Goal: Task Accomplishment & Management: Complete application form

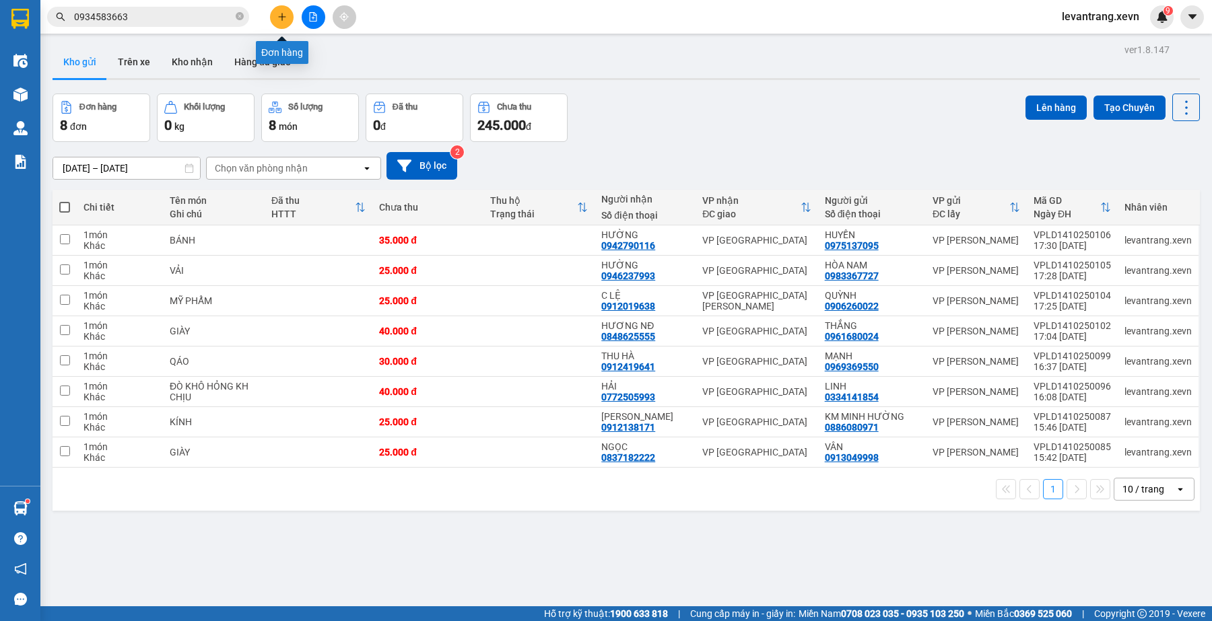
click at [287, 17] on button at bounding box center [282, 17] width 24 height 24
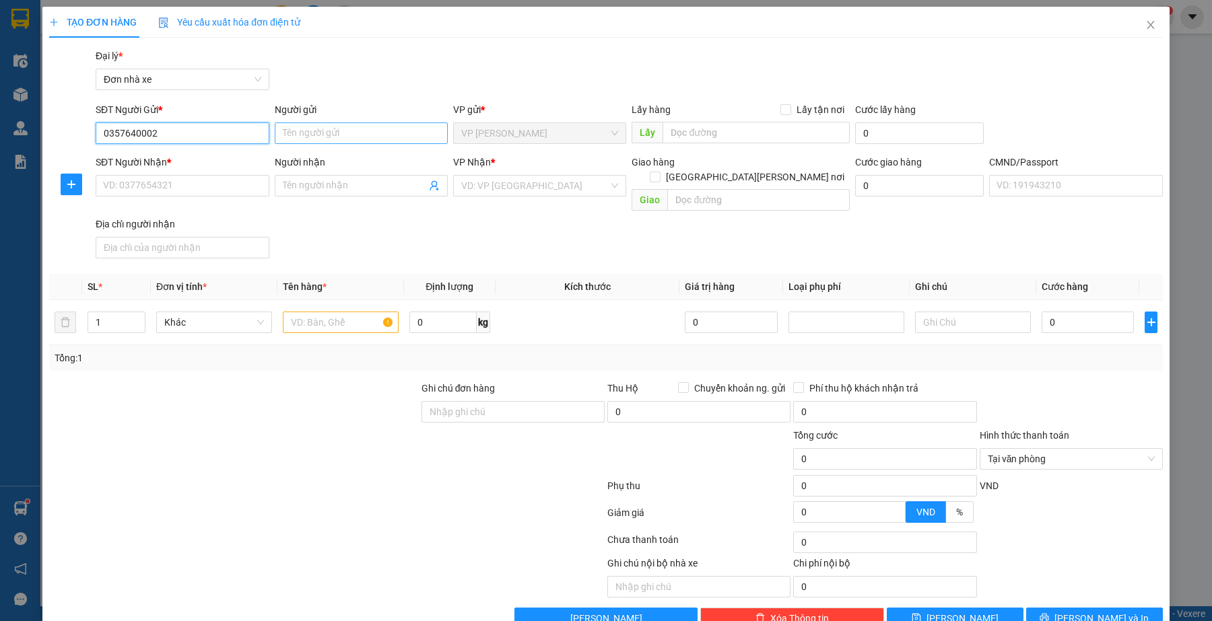
type input "0357640002"
click at [330, 133] on input "Người gửi" at bounding box center [361, 134] width 173 height 22
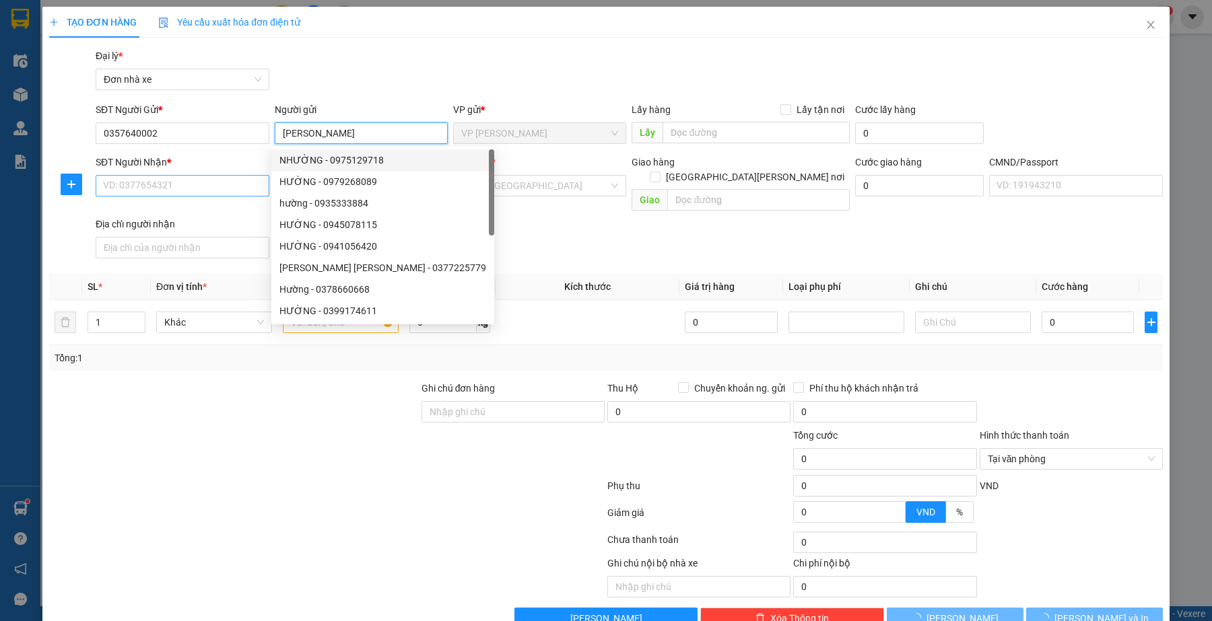
type input "[PERSON_NAME]"
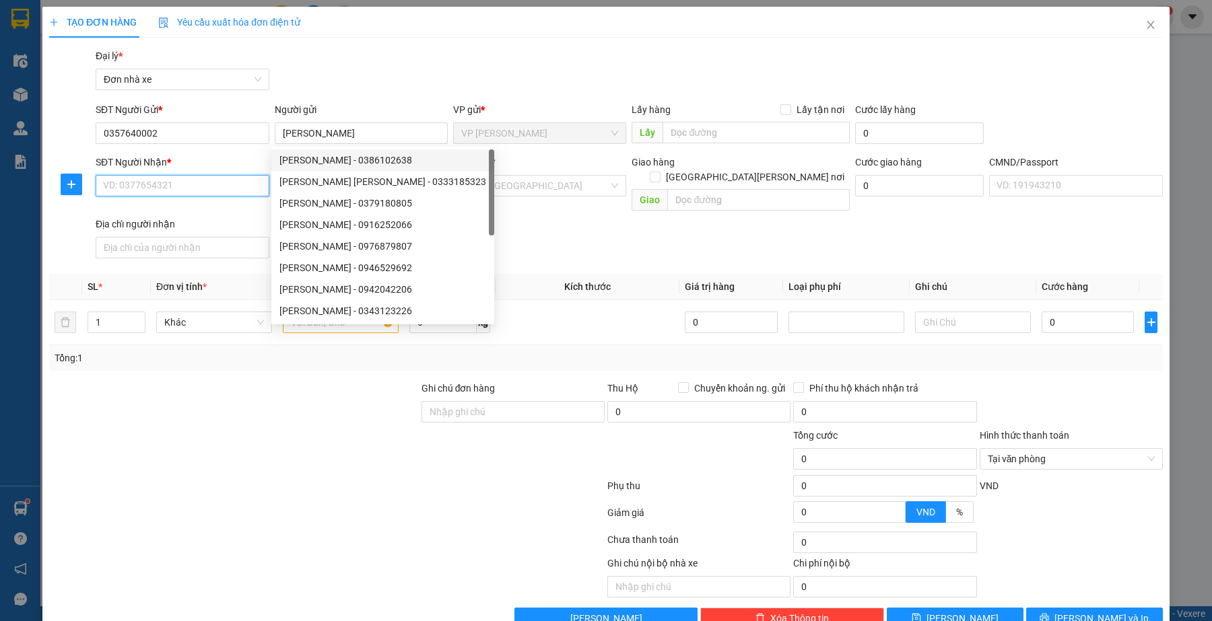
click at [195, 187] on input "SĐT Người Nhận *" at bounding box center [182, 186] width 173 height 22
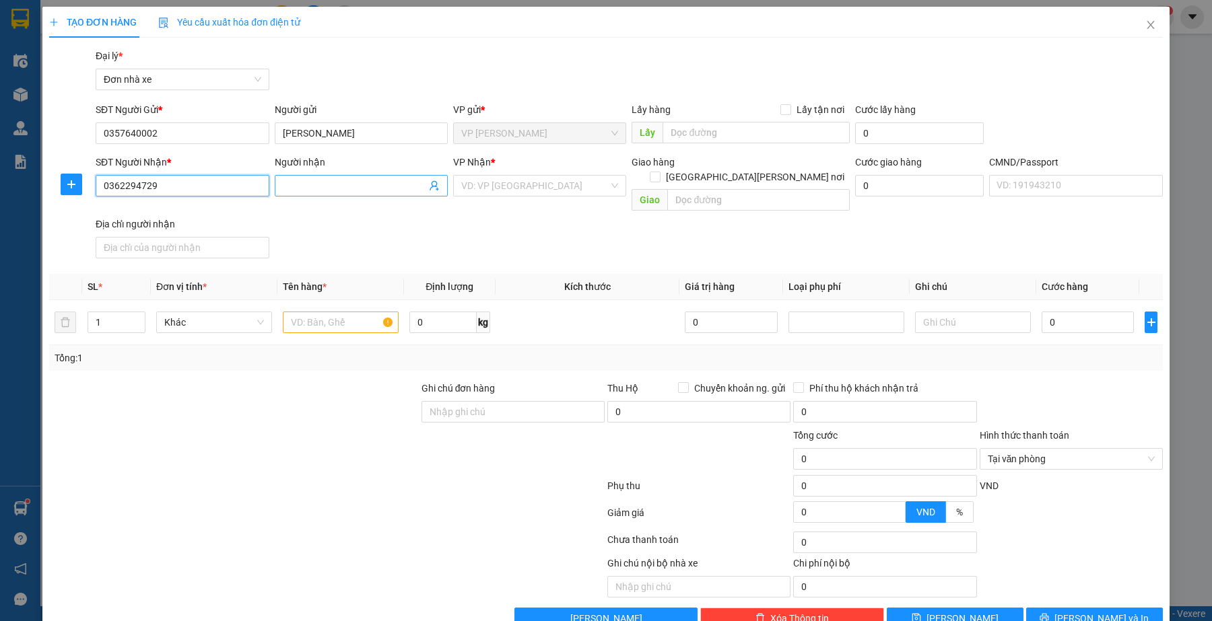
type input "0362294729"
click at [360, 193] on input "Người nhận" at bounding box center [354, 185] width 143 height 15
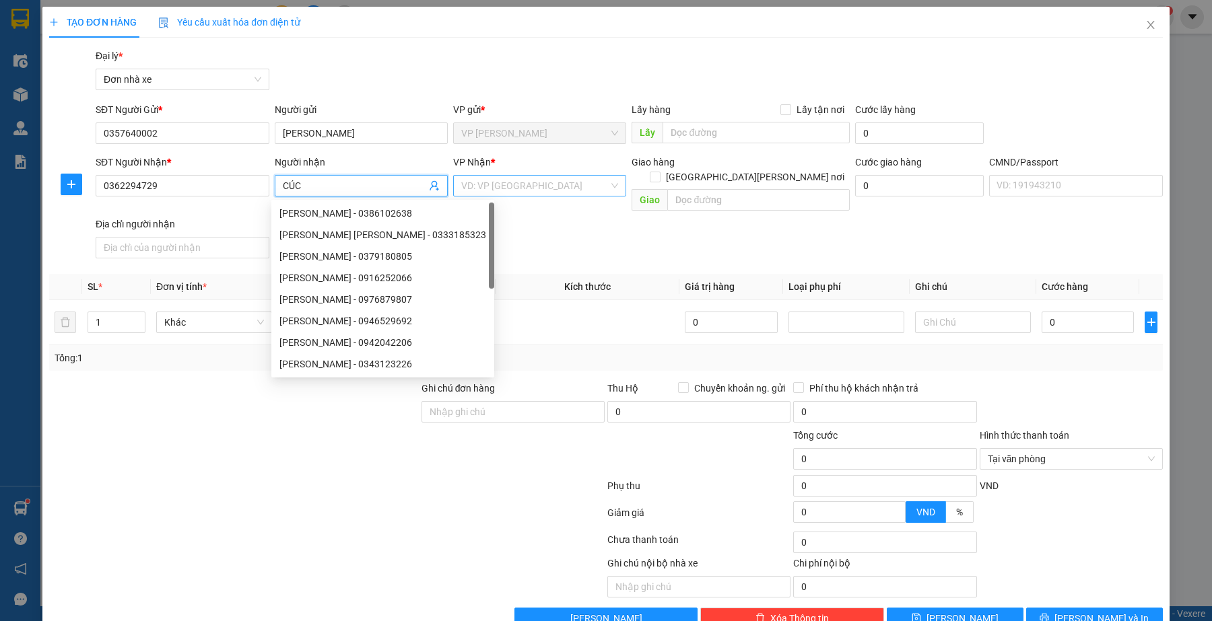
type input "CÚC"
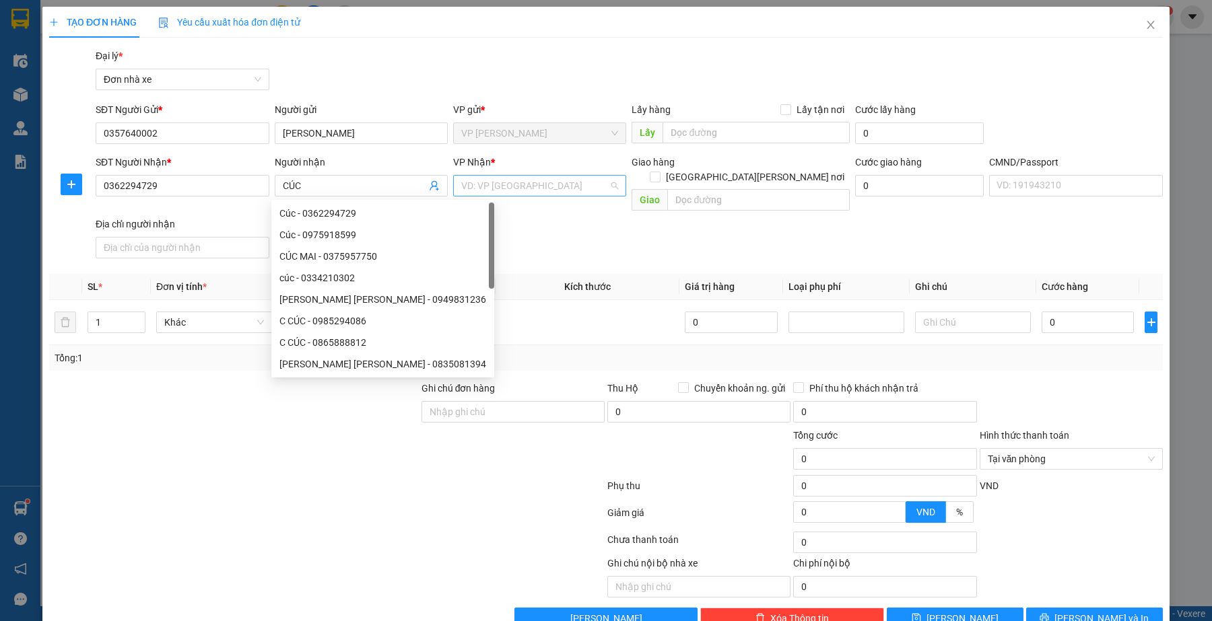
click at [503, 182] on input "search" at bounding box center [534, 186] width 147 height 20
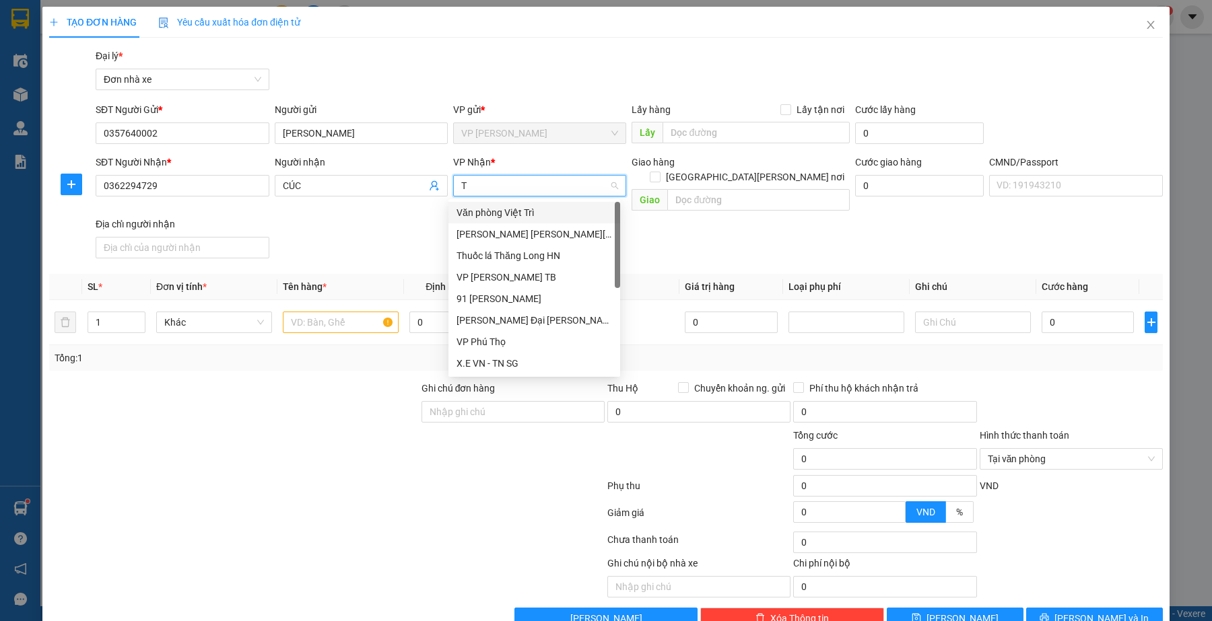
type input "TB"
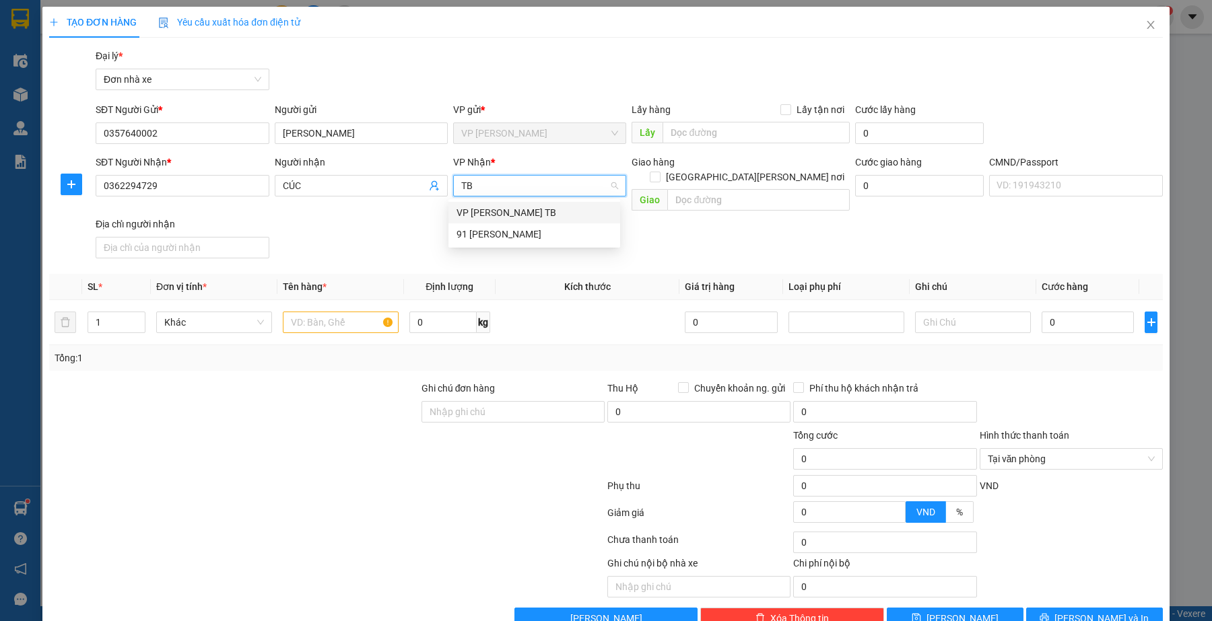
click at [497, 217] on div "VP [PERSON_NAME] TB" at bounding box center [534, 212] width 156 height 15
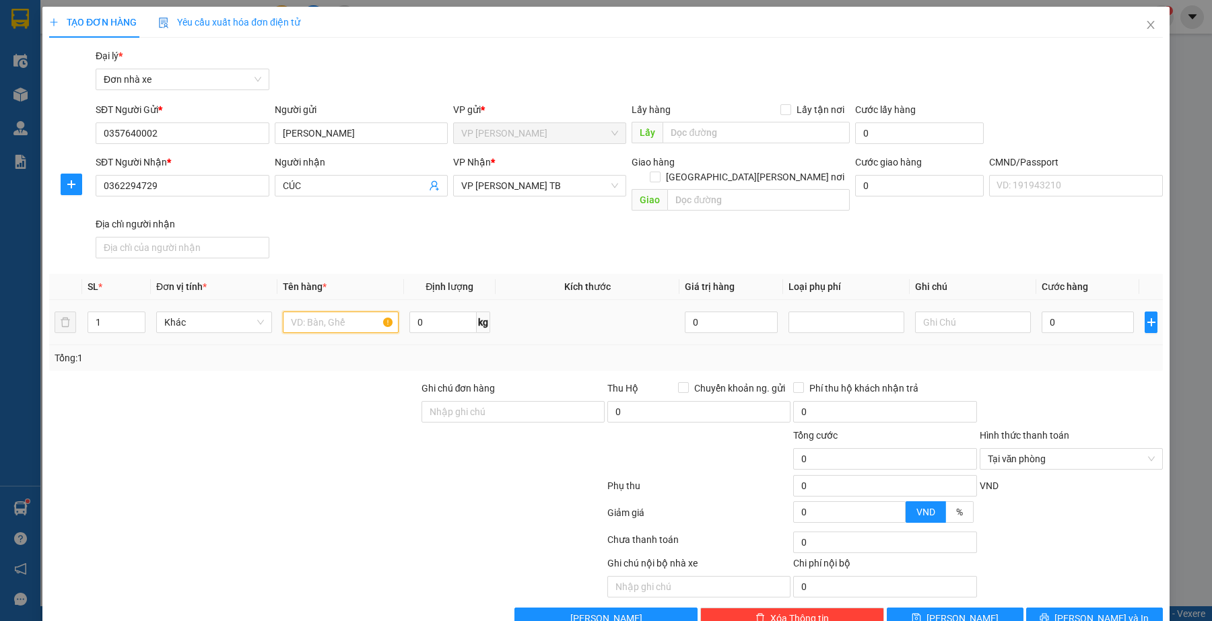
click at [322, 313] on input "text" at bounding box center [341, 323] width 116 height 22
type input "QUẦN ÁO"
click at [1054, 312] on input "0" at bounding box center [1088, 323] width 93 height 22
type input "2"
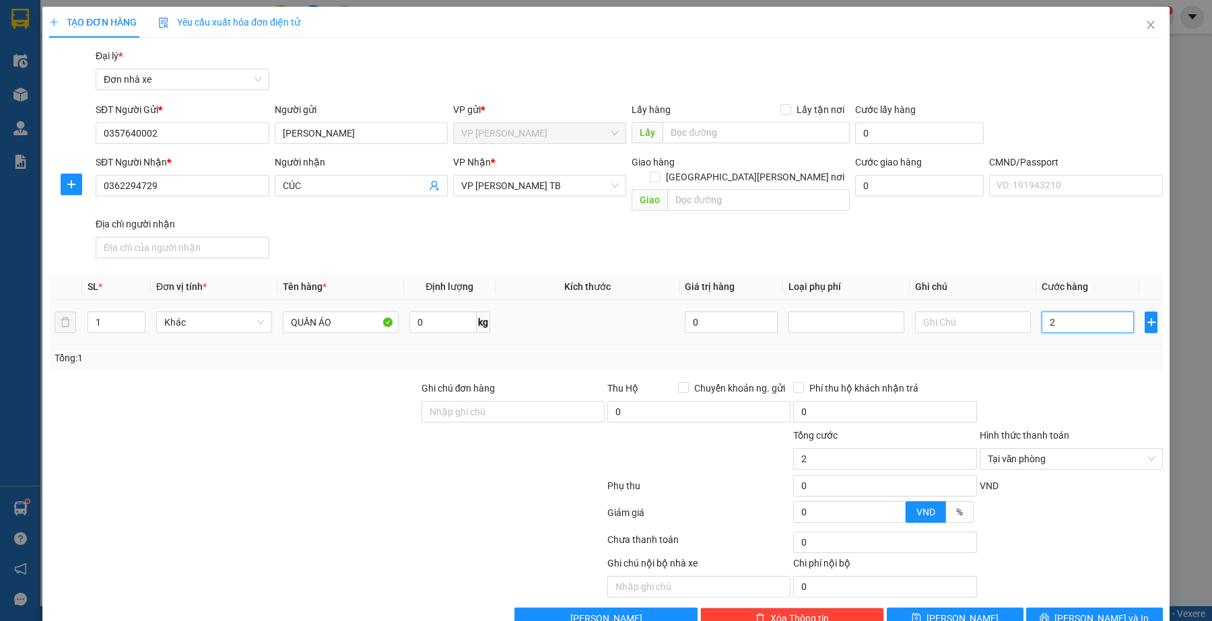
type input "25"
type input "250"
type input "2.500"
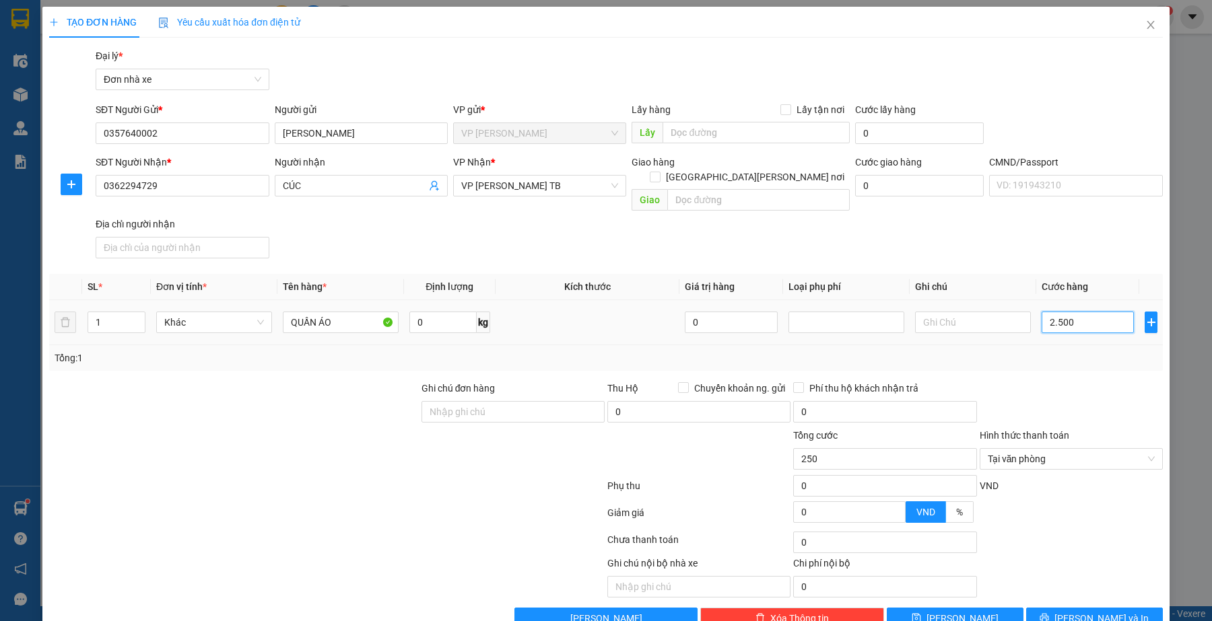
type input "2.500"
type input "25.000"
click at [1088, 611] on span "[PERSON_NAME] và In" at bounding box center [1101, 618] width 94 height 15
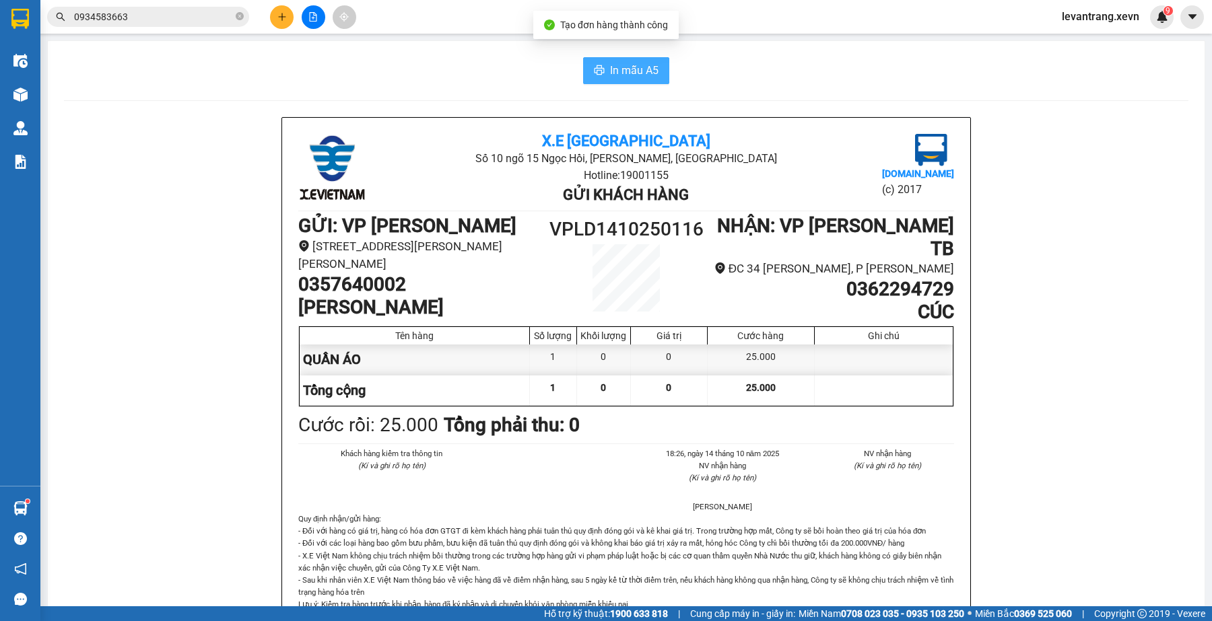
click at [621, 61] on button "In mẫu A5" at bounding box center [626, 70] width 86 height 27
